Goal: Navigation & Orientation: Find specific page/section

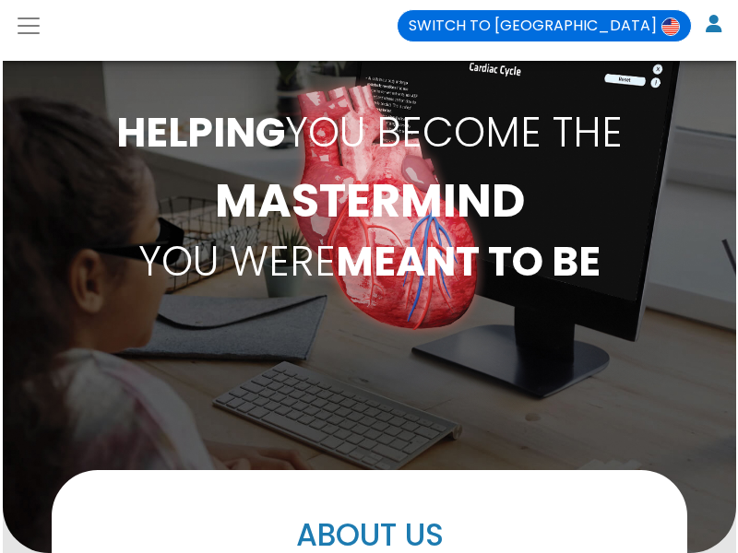
scroll to position [954, 0]
